Goal: Contribute content: Add original content to the website for others to see

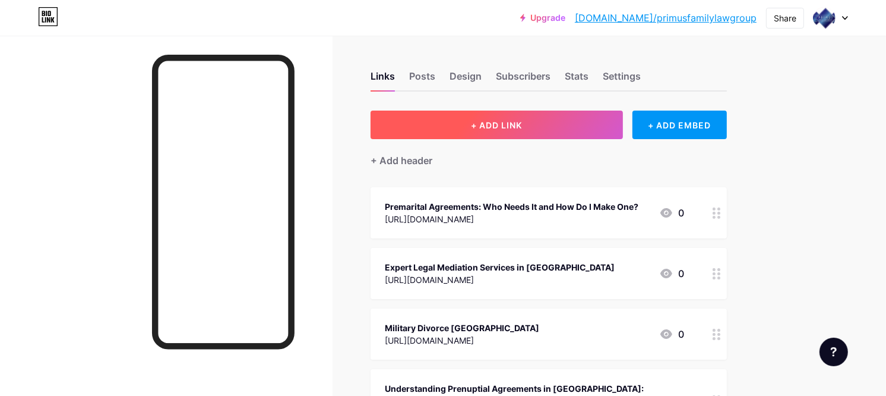
click at [497, 132] on button "+ ADD LINK" at bounding box center [497, 124] width 252 height 29
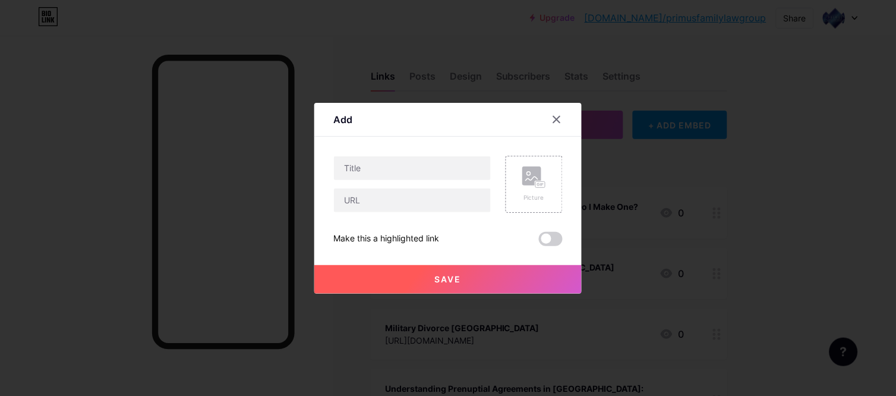
click at [428, 185] on div at bounding box center [412, 184] width 158 height 57
click at [394, 200] on input "text" at bounding box center [412, 200] width 157 height 24
paste input "[URL][DOMAIN_NAME]"
type input "[URL][DOMAIN_NAME]"
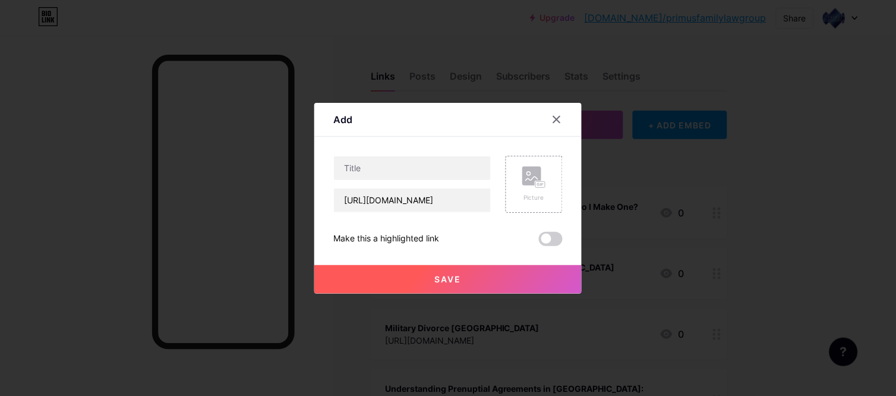
scroll to position [0, 0]
click at [428, 163] on input "text" at bounding box center [412, 168] width 157 height 24
paste input "San Diego Military Divorce Lawyer: Protecting Service Members and Families"
type input "San Diego Military Divorce Lawyer: Protecting Service Members and Families"
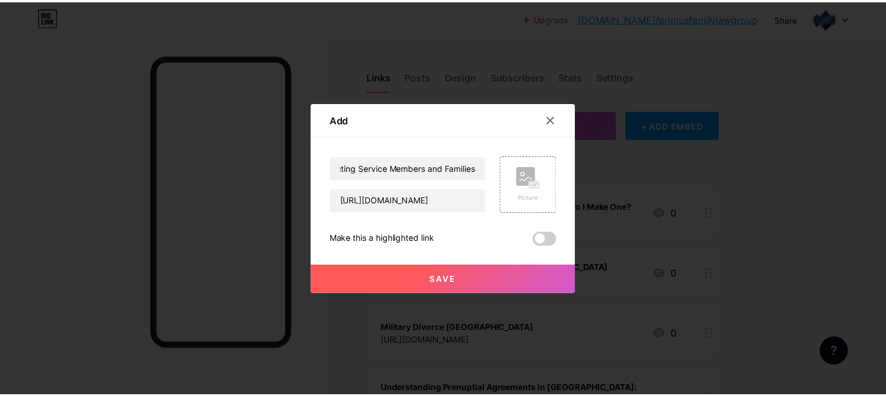
scroll to position [0, 0]
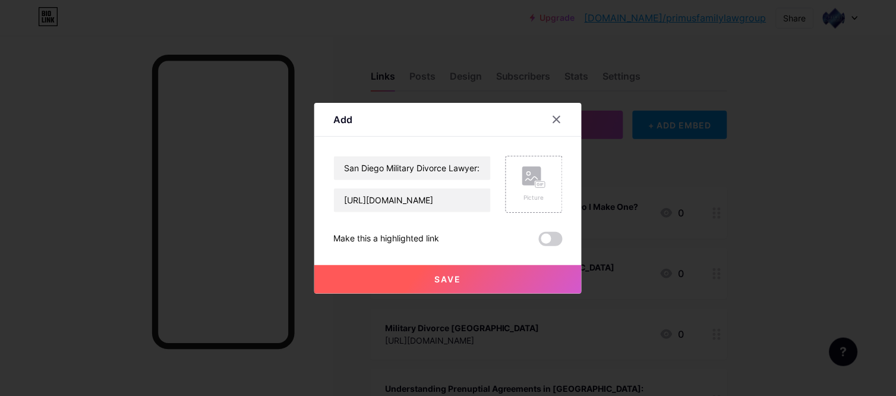
click at [460, 287] on button "Save" at bounding box center [447, 279] width 267 height 29
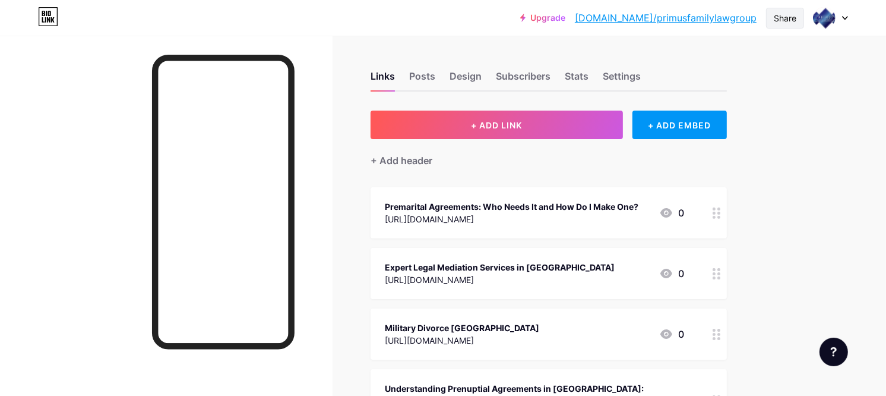
click at [772, 20] on div "Share" at bounding box center [785, 18] width 38 height 21
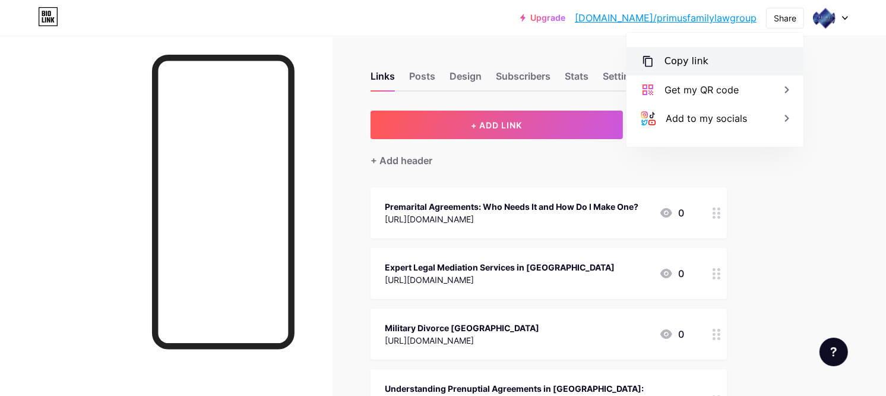
drag, startPoint x: 761, startPoint y: 58, endPoint x: 744, endPoint y: 56, distance: 17.4
click at [761, 59] on div "Copy link" at bounding box center [715, 61] width 177 height 29
click at [265, 347] on div at bounding box center [223, 202] width 143 height 295
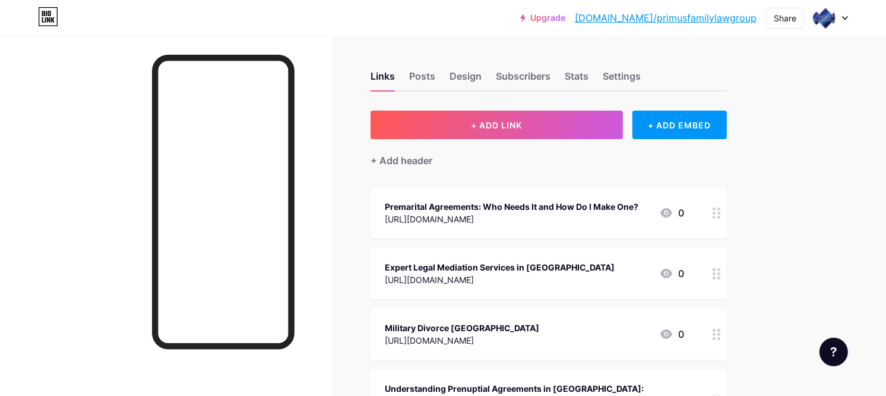
drag, startPoint x: 23, startPoint y: 216, endPoint x: 20, endPoint y: 188, distance: 28.1
click at [20, 189] on div at bounding box center [166, 234] width 333 height 396
drag, startPoint x: 48, startPoint y: 199, endPoint x: 109, endPoint y: 156, distance: 75.1
click at [48, 198] on div at bounding box center [166, 234] width 333 height 396
click at [31, 149] on div at bounding box center [166, 234] width 333 height 396
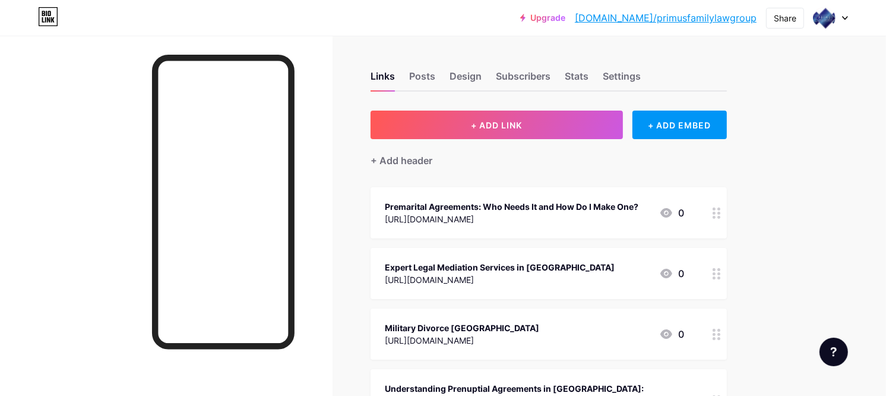
click at [0, 221] on div at bounding box center [166, 234] width 333 height 396
